Goal: Book appointment/travel/reservation

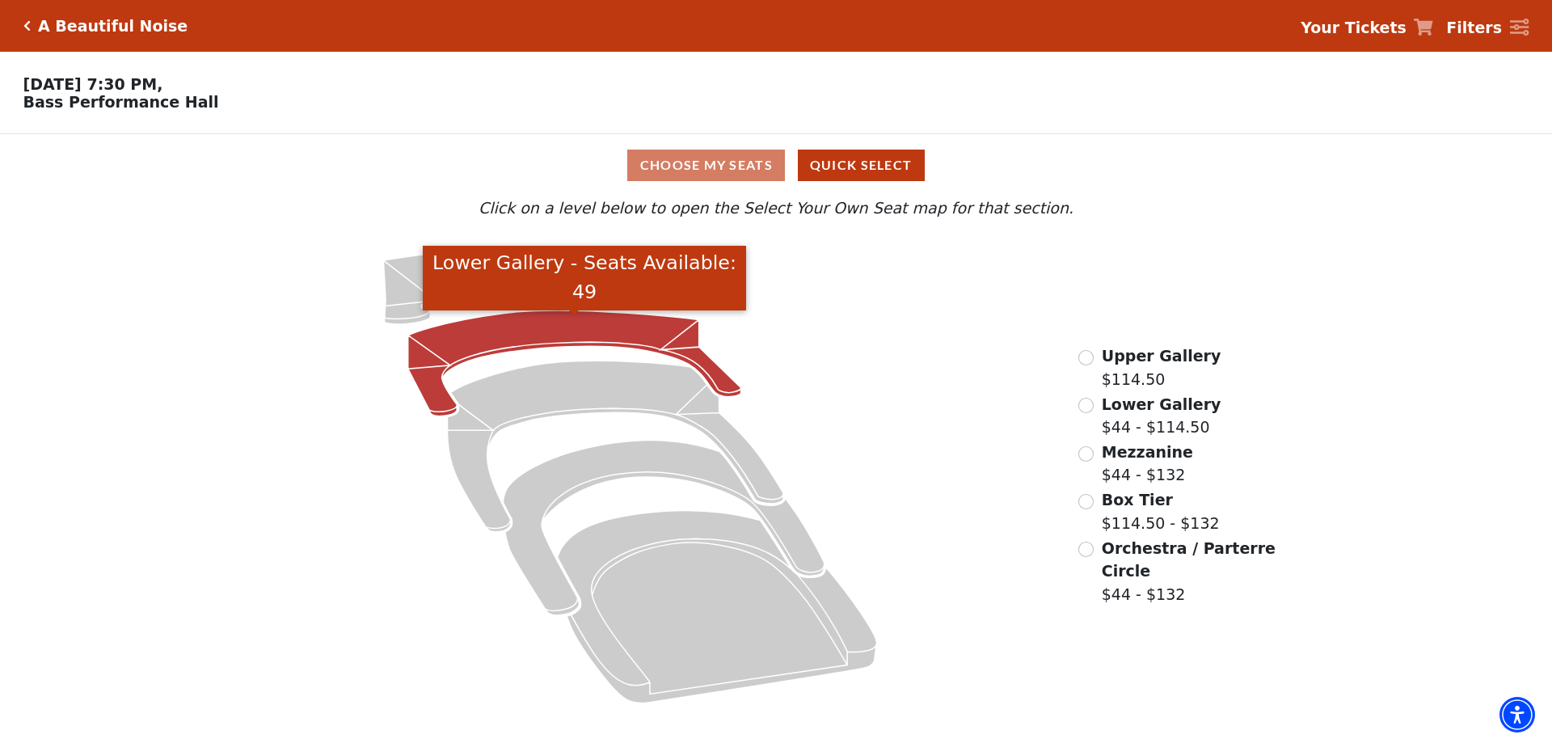
click at [519, 343] on icon "Lower Gallery - Seats Available: 49" at bounding box center [574, 363] width 333 height 106
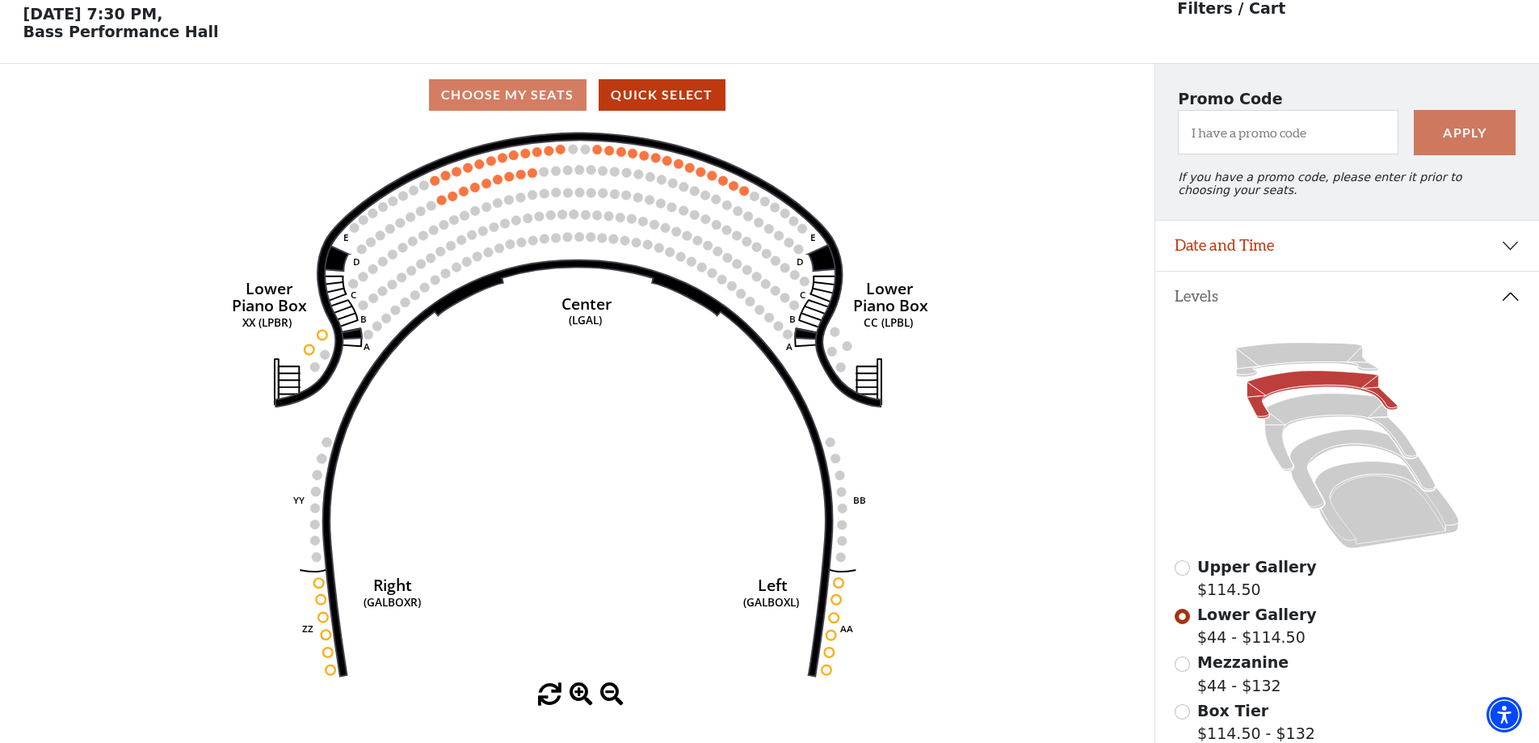
scroll to position [75, 0]
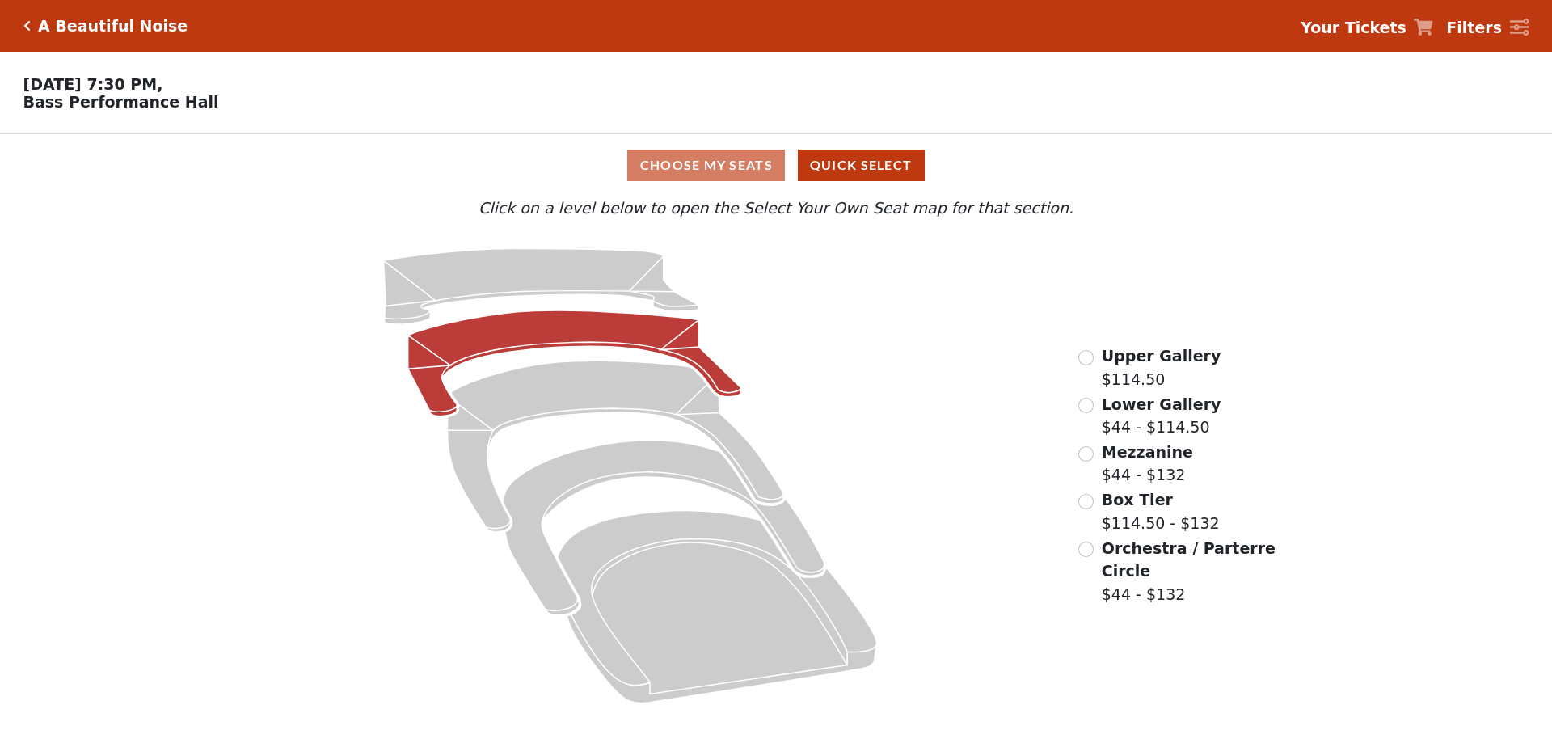
click at [598, 339] on icon at bounding box center [574, 363] width 333 height 106
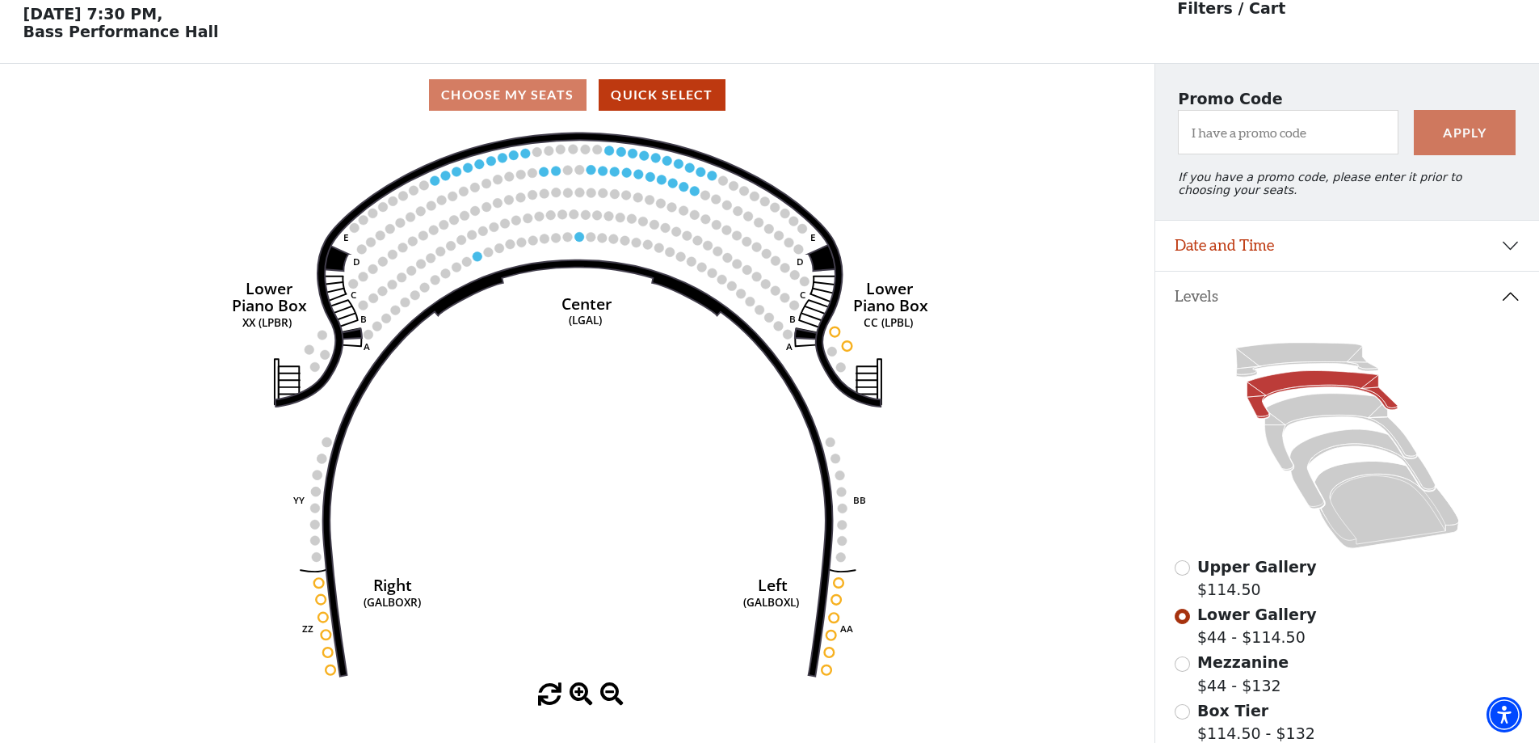
scroll to position [75, 0]
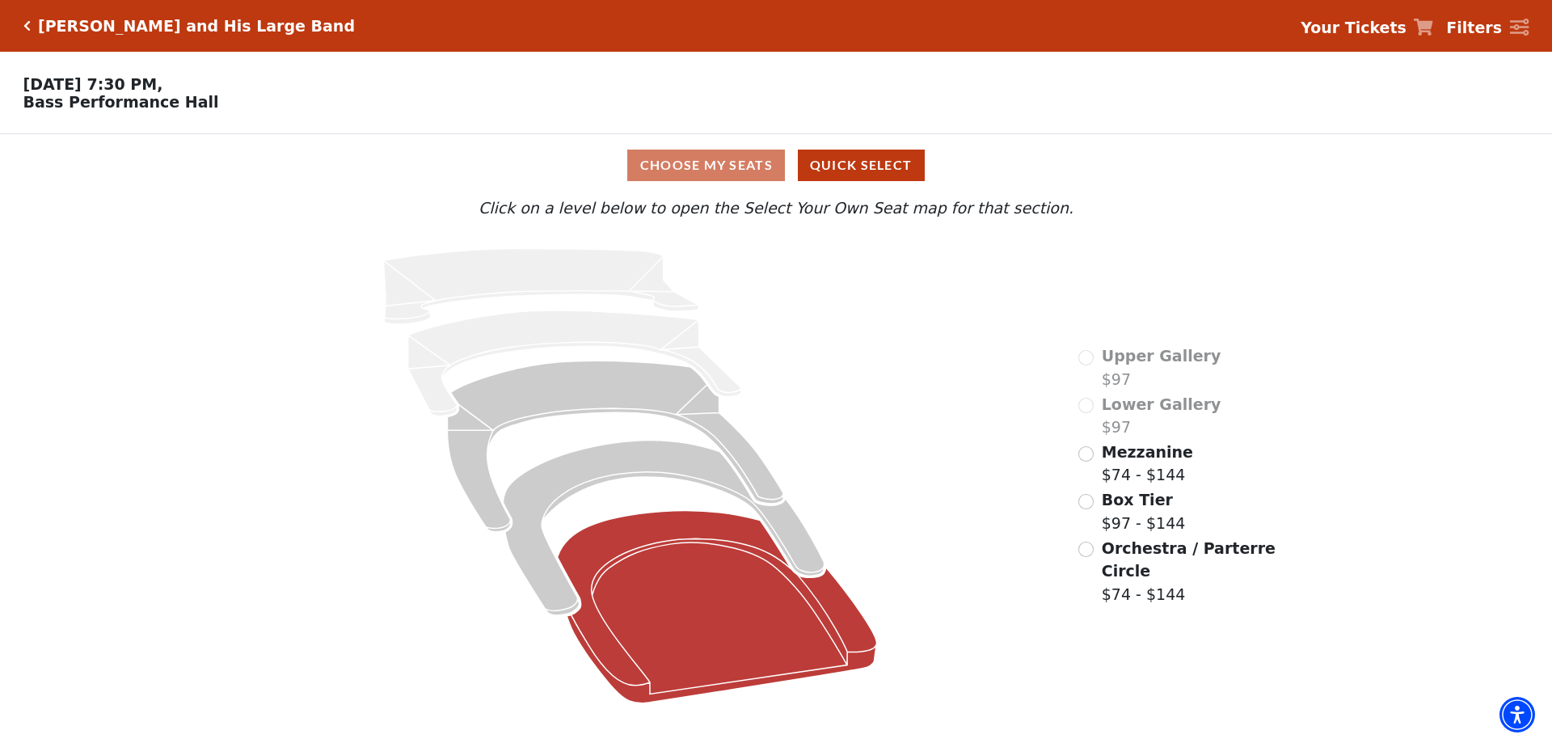
click at [686, 564] on icon at bounding box center [717, 607] width 319 height 192
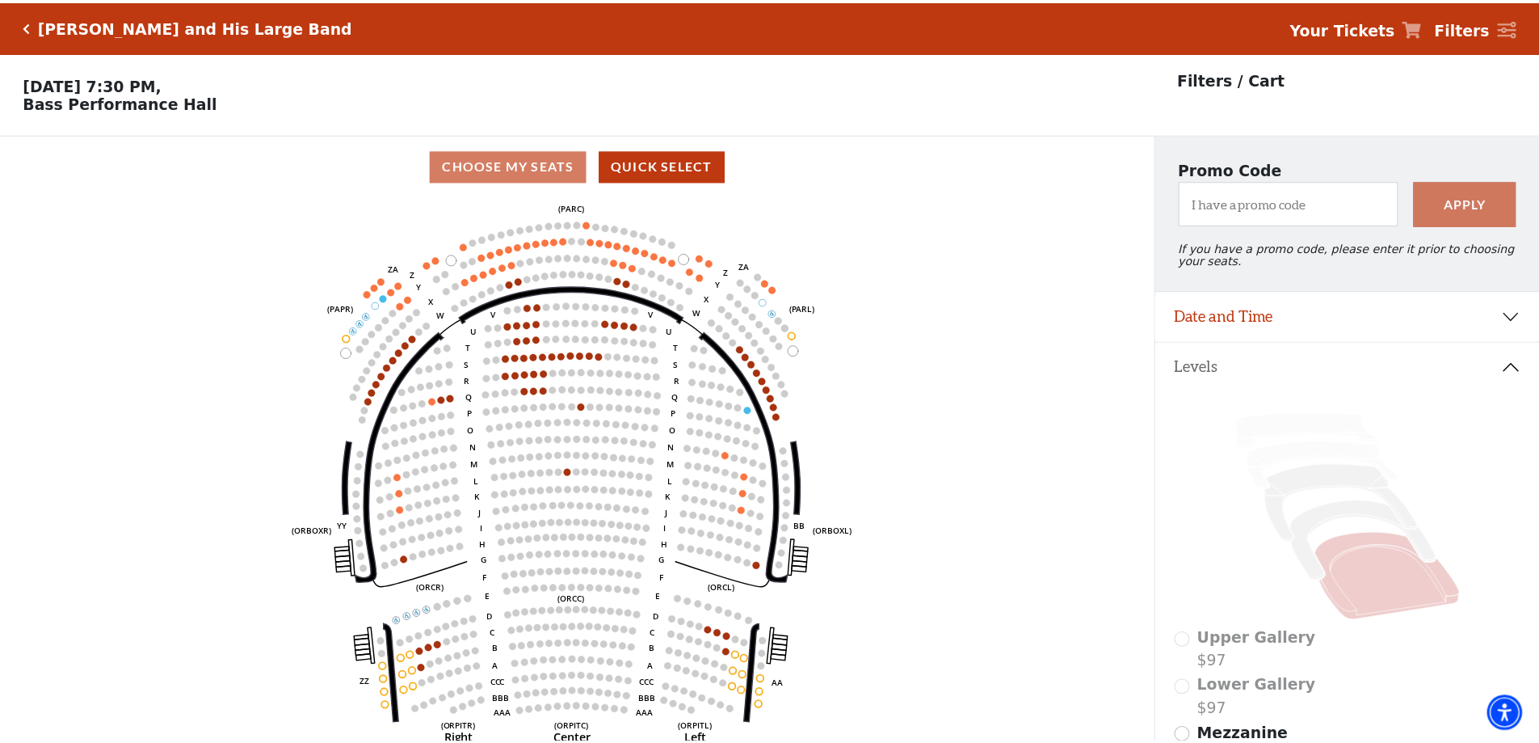
scroll to position [75, 0]
